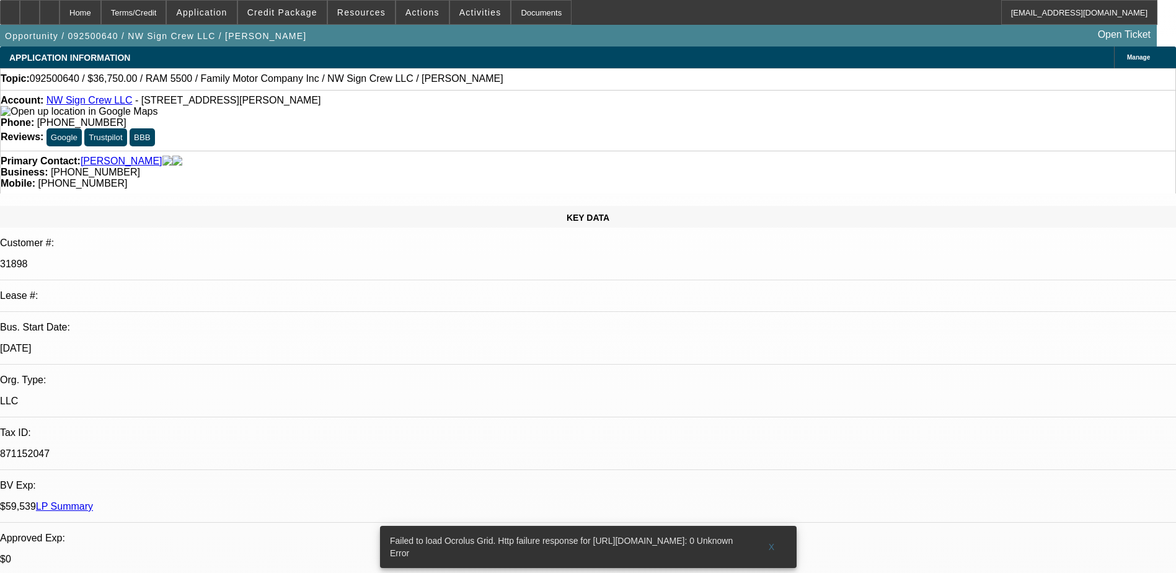
select select "0"
select select "2"
select select "0.1"
select select "1"
select select "2"
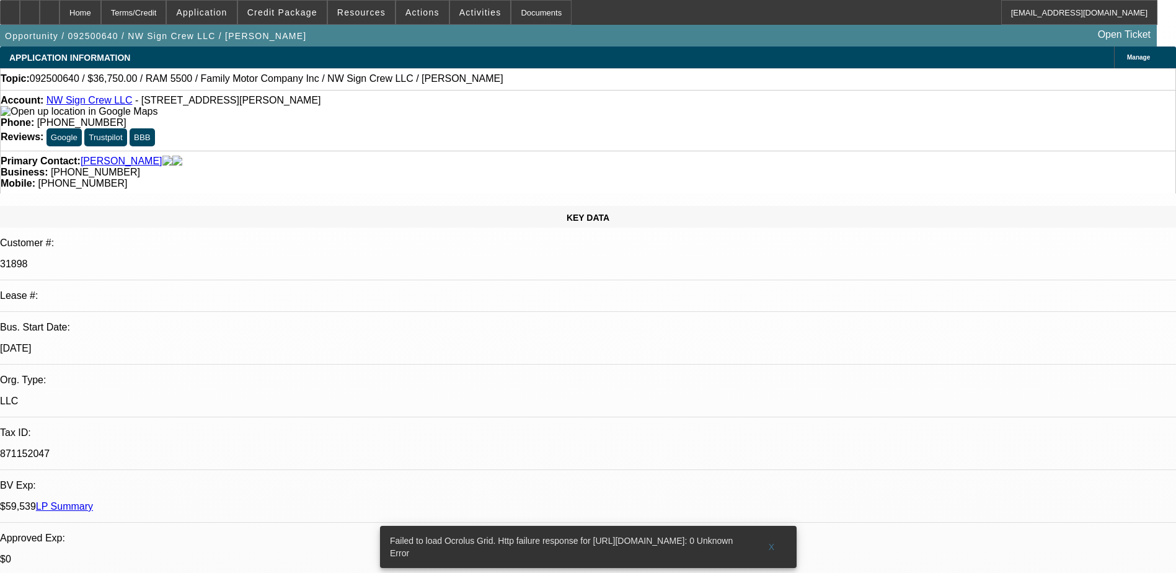
select select "4"
radio input "true"
type textarea "GOOD CUSTOMER, PAYING HISTORY IS GOOD SO FAR, PAID 31 PAYMENTS OUT OF 54. GPS I…"
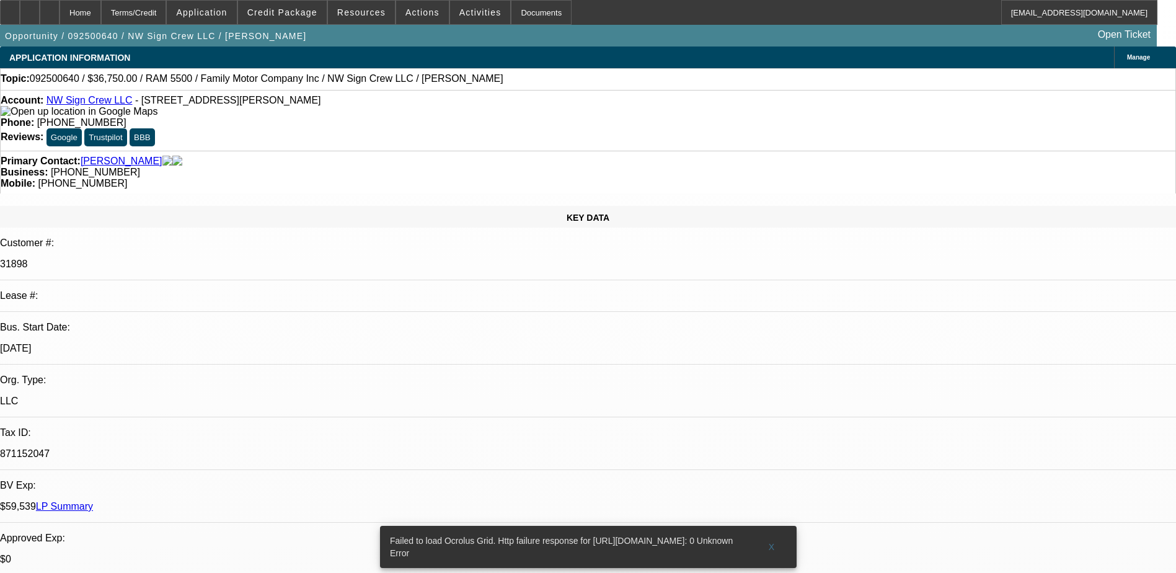
radio input "false"
radio input "true"
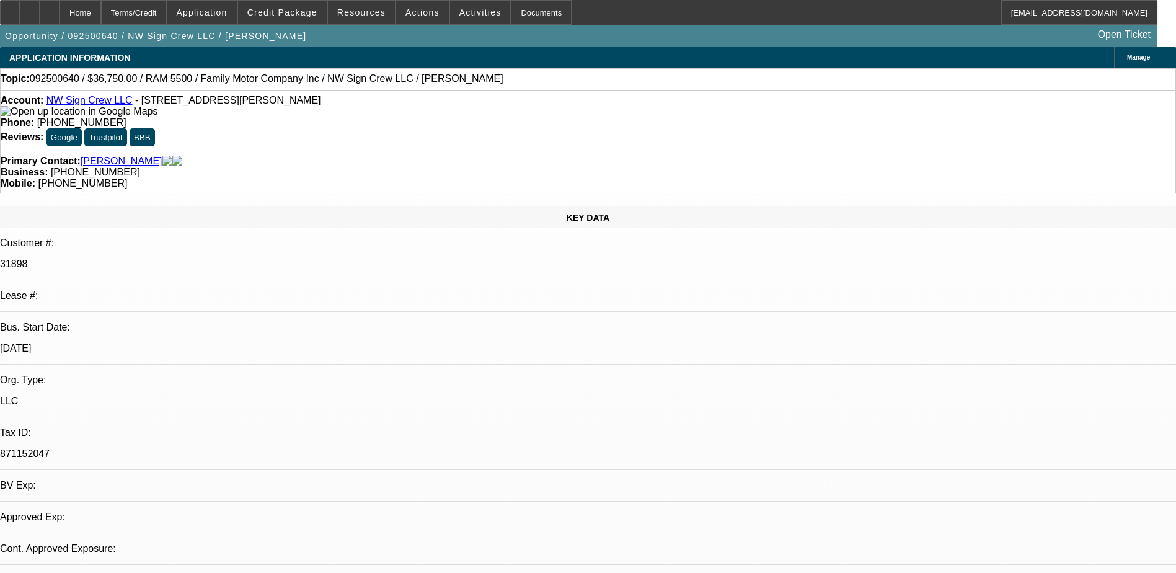
select select "0"
select select "2"
select select "0.1"
select select "1"
select select "2"
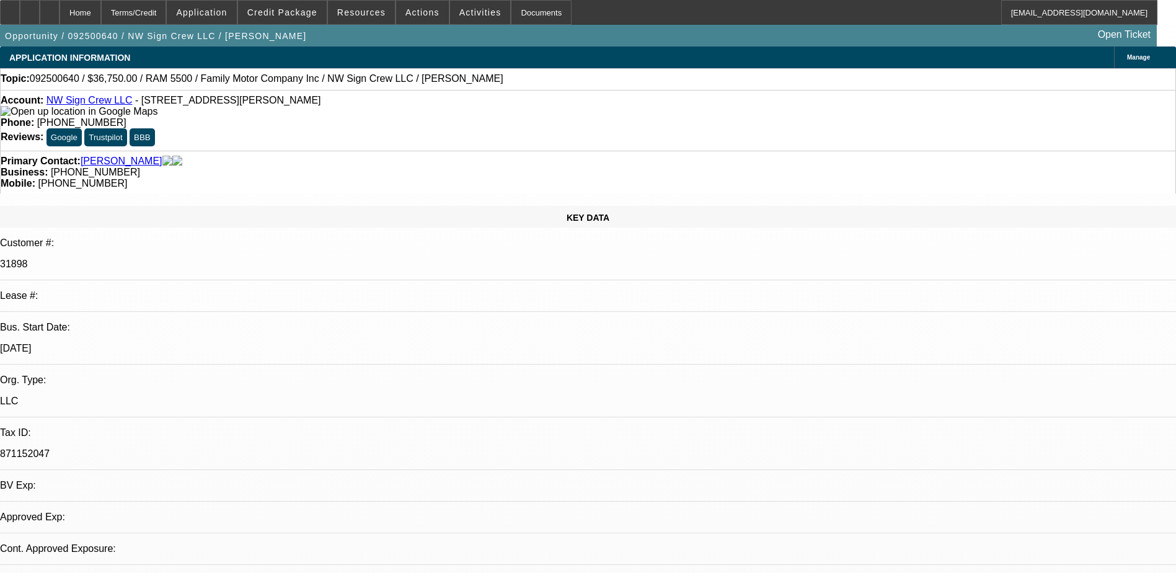
select select "4"
